Goal: Find specific page/section: Find specific page/section

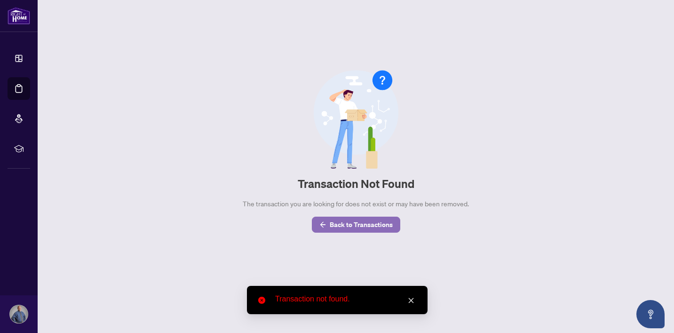
click at [336, 228] on span "Back to Transactions" at bounding box center [361, 224] width 63 height 15
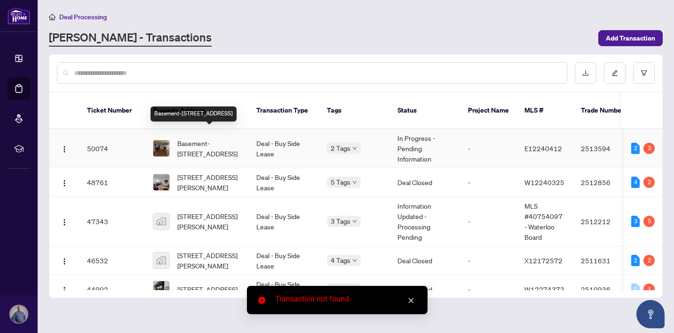
click at [216, 138] on span "Basement-[STREET_ADDRESS]" at bounding box center [209, 148] width 64 height 21
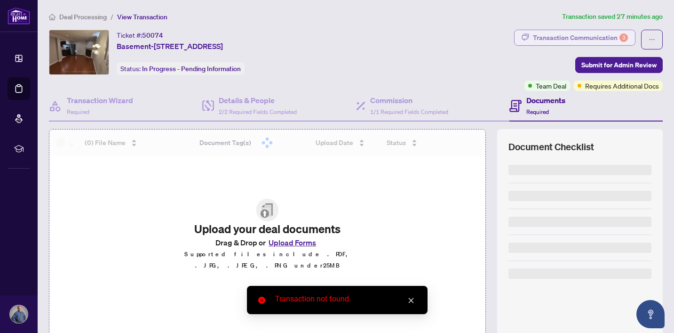
click at [605, 33] on div "Transaction Communication 3" at bounding box center [580, 37] width 95 height 15
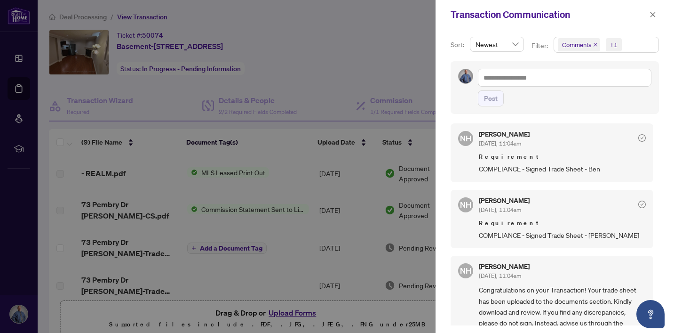
click at [442, 116] on div "Sort: Newest Filter: Comments +1 Post NH [PERSON_NAME] [DATE], 11:04am Requirem…" at bounding box center [555, 180] width 238 height 303
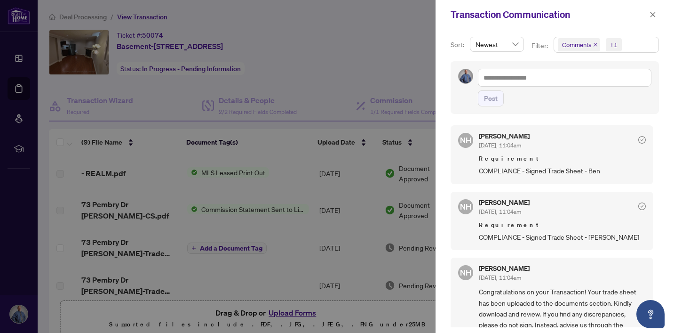
click at [444, 119] on div "Sort: Newest Filter: Comments +1 Post NH [PERSON_NAME] [DATE], 11:04am Requirem…" at bounding box center [555, 180] width 238 height 303
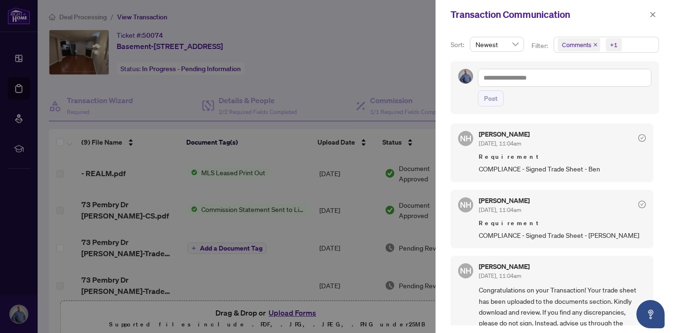
click at [299, 179] on div at bounding box center [337, 166] width 674 height 333
